Goal: Transaction & Acquisition: Purchase product/service

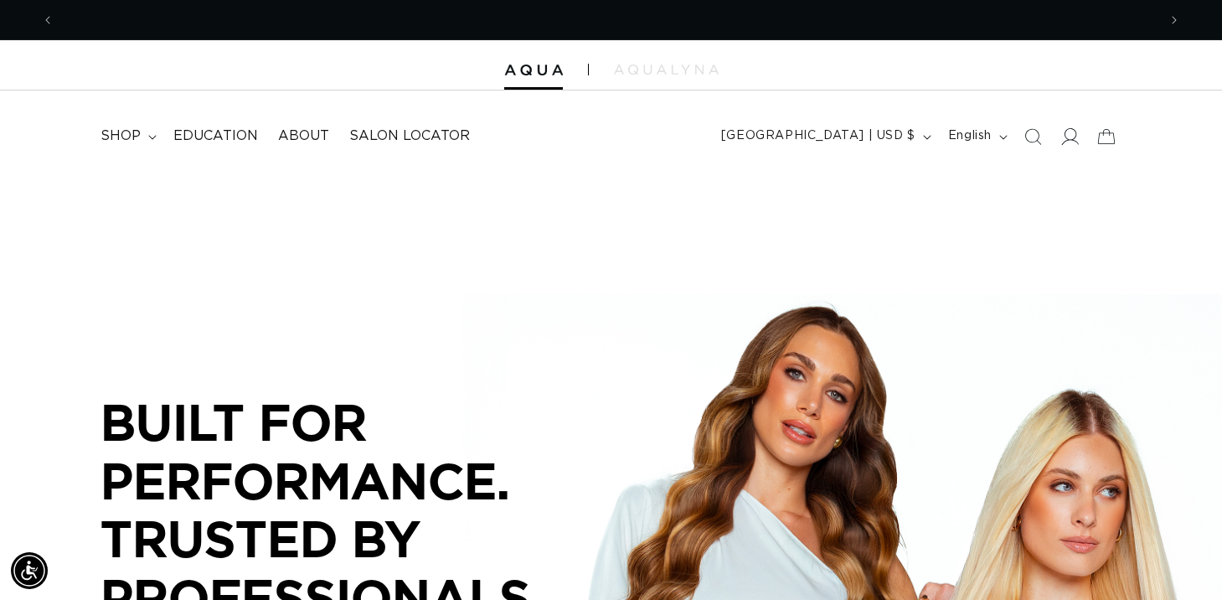
scroll to position [0, 1103]
click at [1071, 130] on icon at bounding box center [1069, 136] width 18 height 18
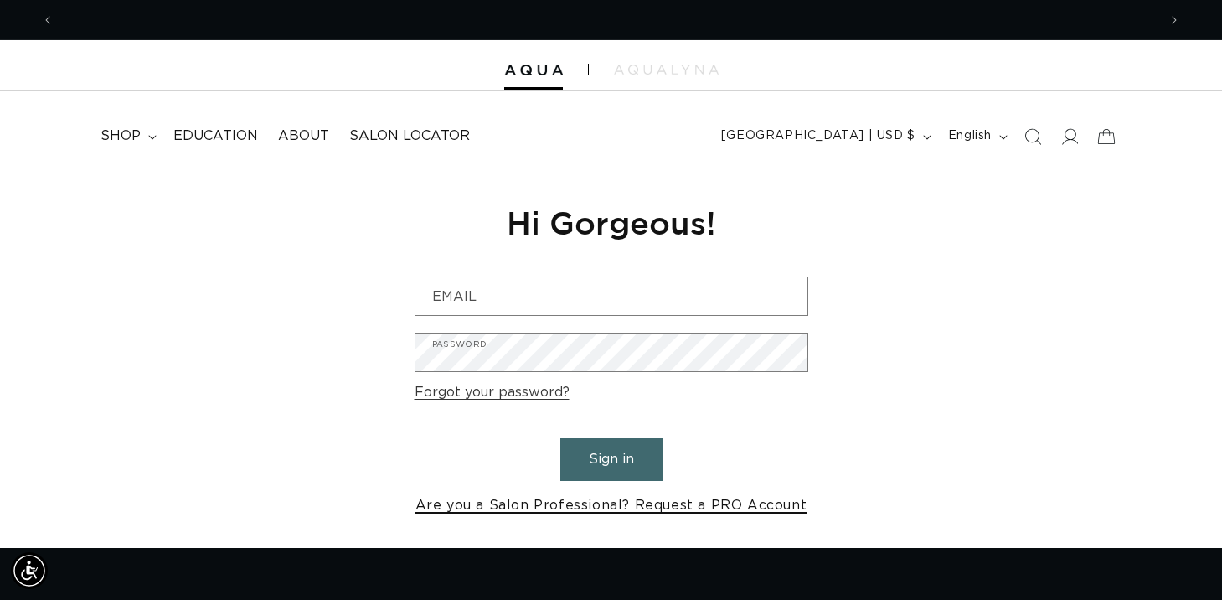
scroll to position [0, 1103]
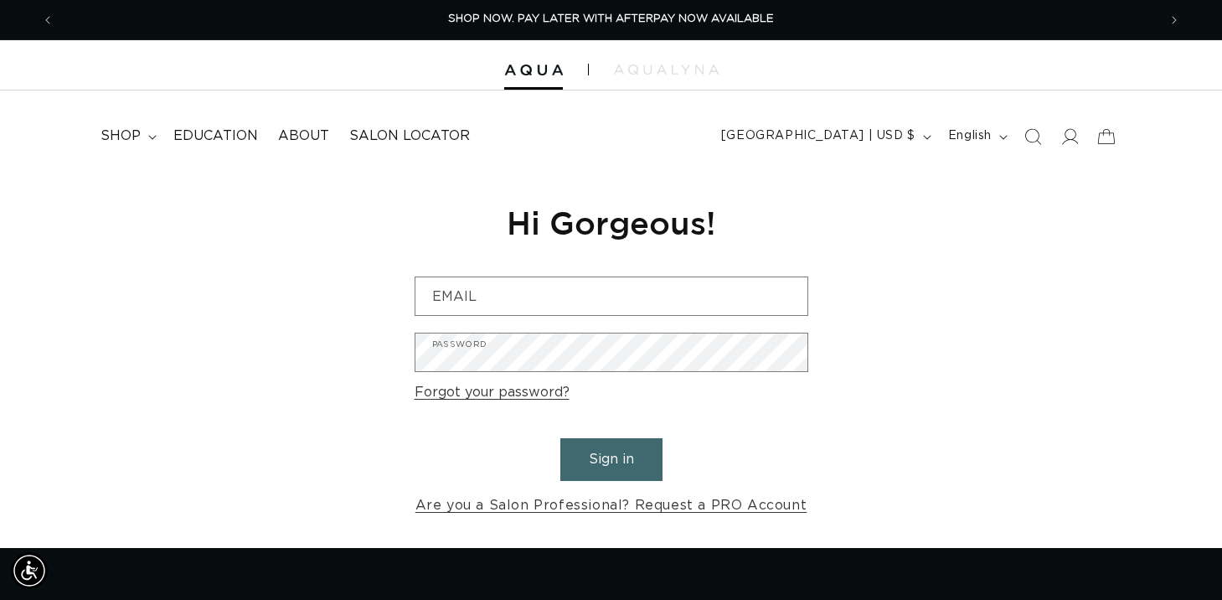
type input "tim.pyrcz@gmail.com"
click at [627, 456] on button "Sign in" at bounding box center [611, 459] width 102 height 43
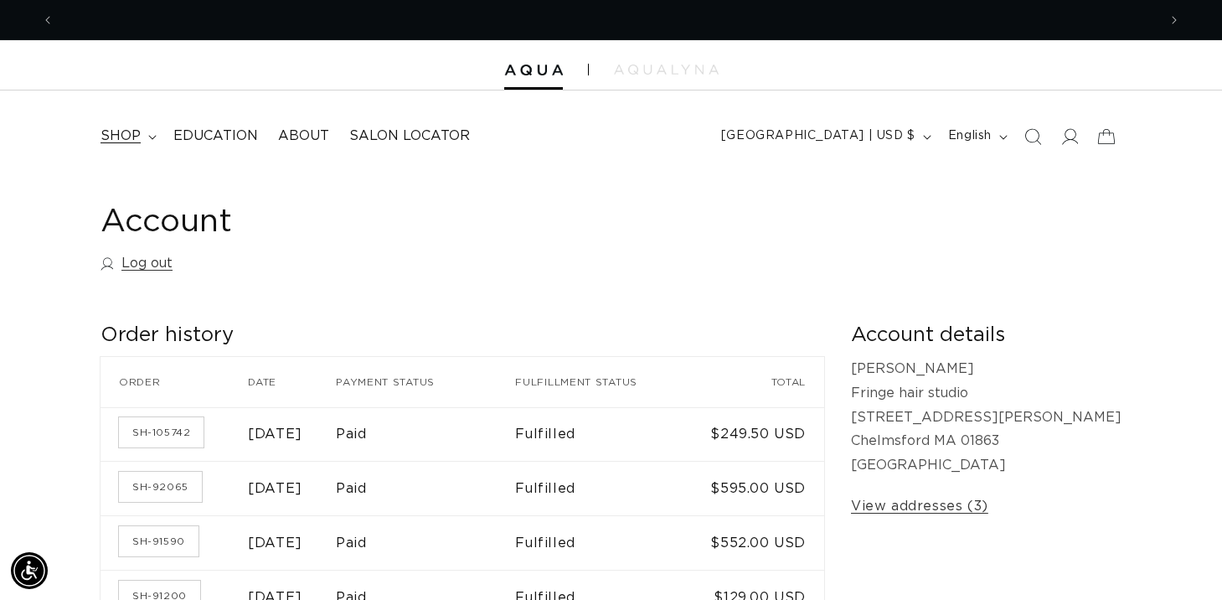
scroll to position [0, 2206]
click at [148, 135] on icon at bounding box center [152, 137] width 8 height 5
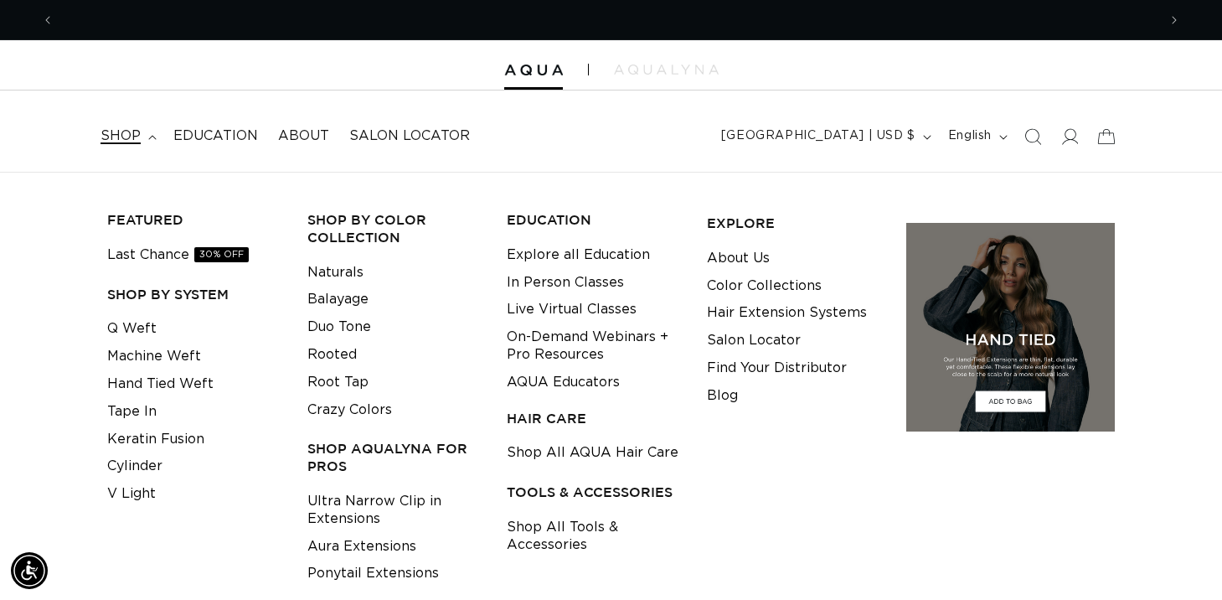
scroll to position [0, 0]
click at [129, 410] on link "Tape In" at bounding box center [131, 412] width 49 height 28
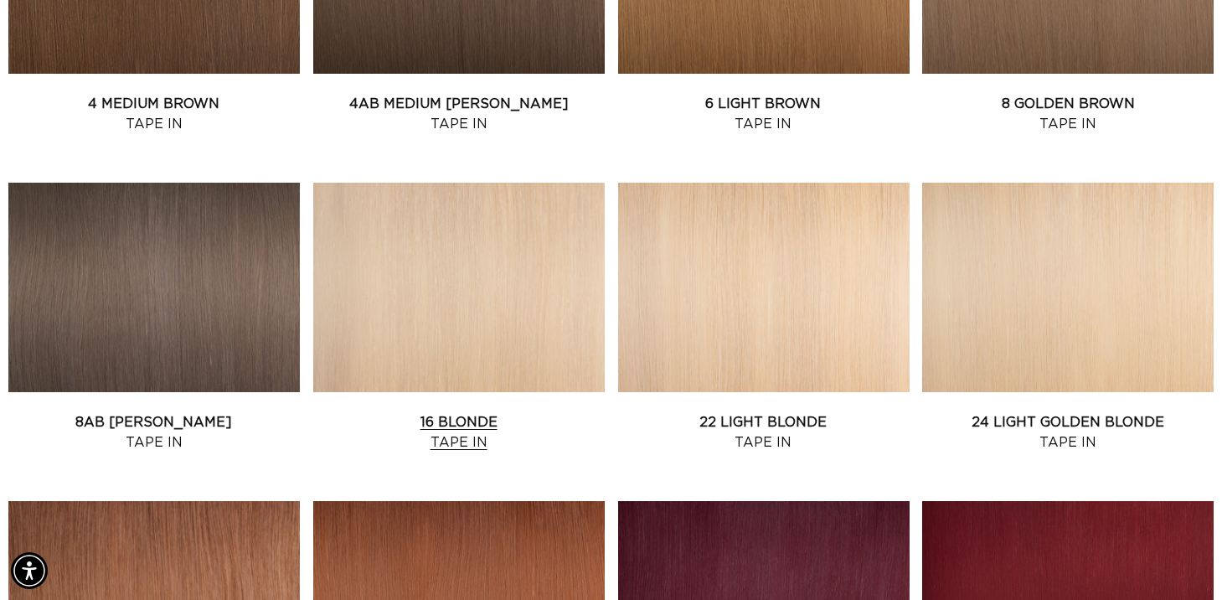
scroll to position [0, 1103]
click at [469, 412] on link "16 Blonde Tape In" at bounding box center [458, 432] width 291 height 40
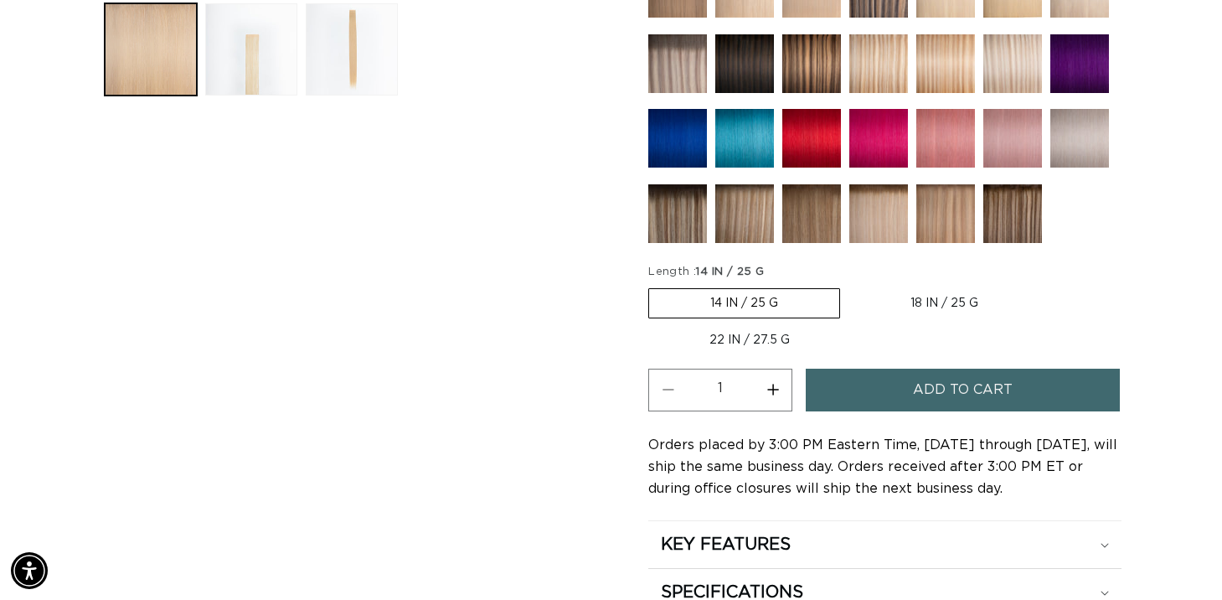
scroll to position [0, 2206]
click at [767, 384] on button "Increase quantity for 16 Blonde - Tape In" at bounding box center [773, 390] width 38 height 43
type input "2"
click at [876, 386] on button "Add to cart" at bounding box center [963, 390] width 314 height 43
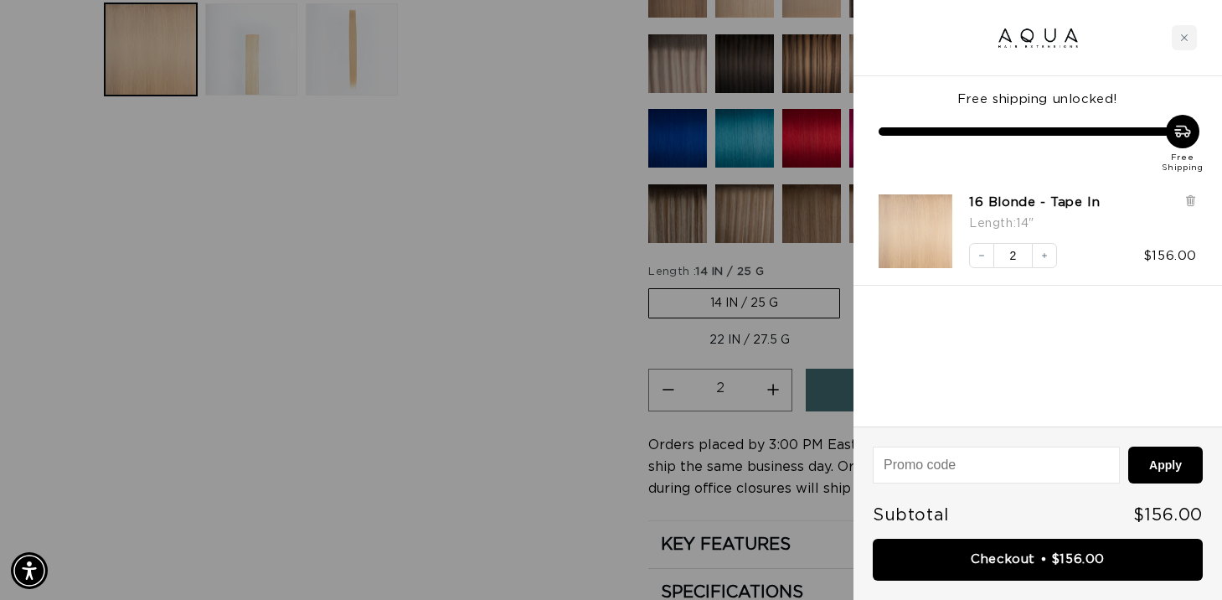
scroll to position [0, 0]
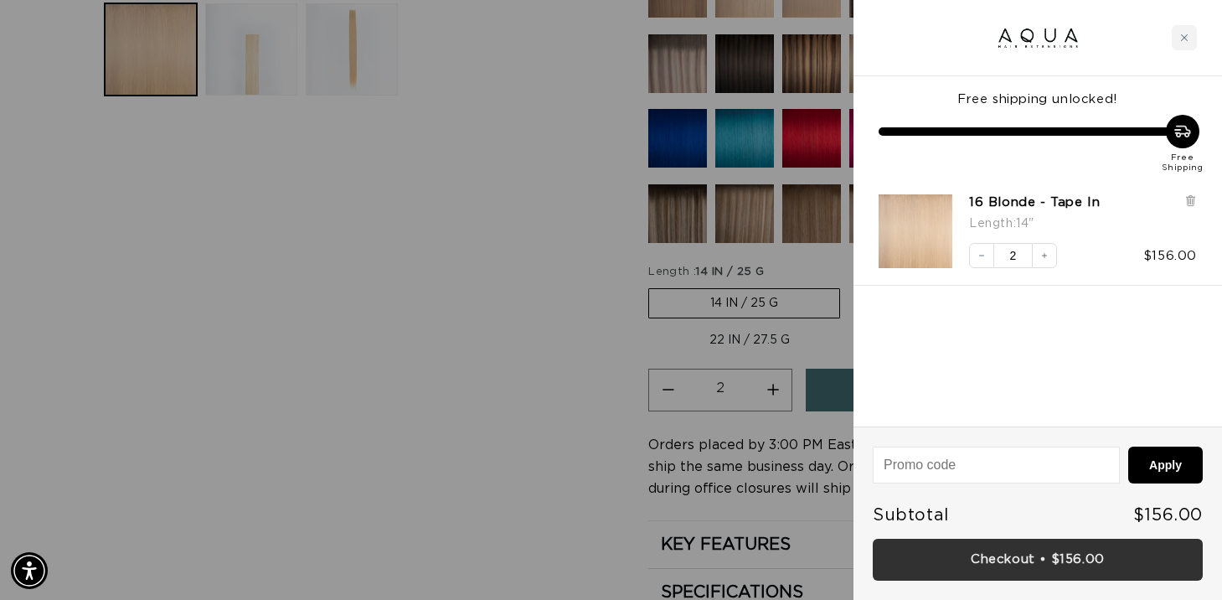
click at [1084, 562] on link "Checkout • $156.00" at bounding box center [1038, 560] width 330 height 43
